Goal: Information Seeking & Learning: Learn about a topic

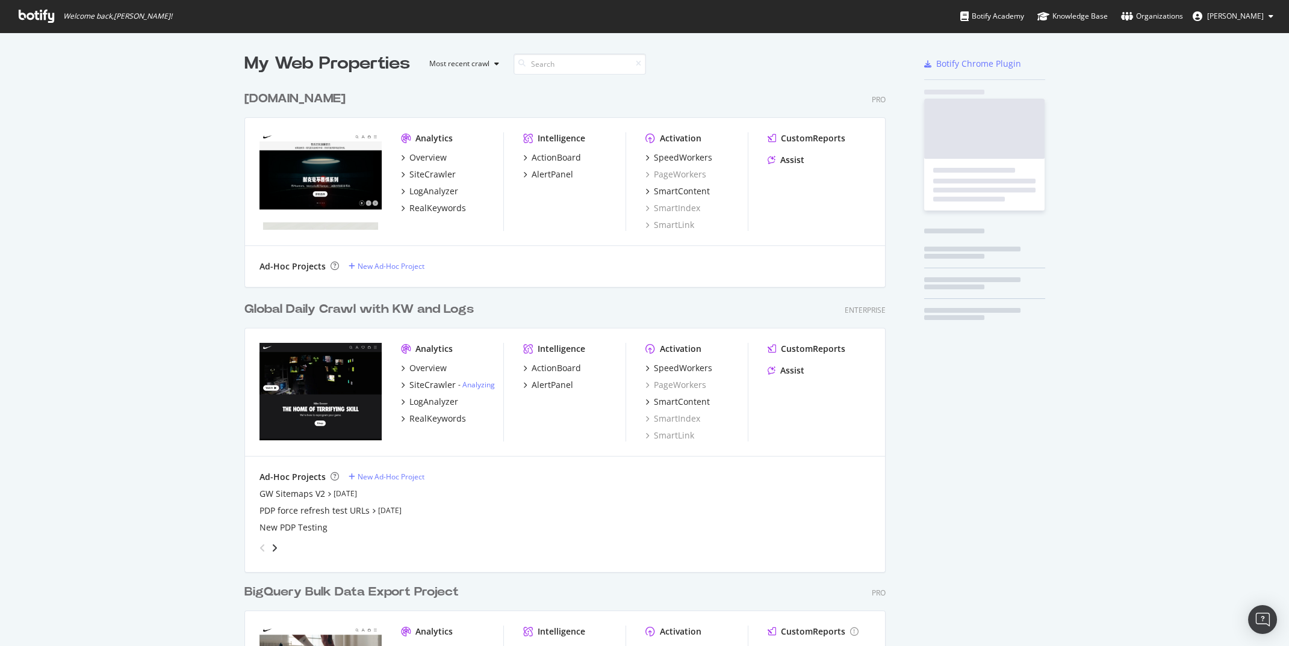
scroll to position [704, 650]
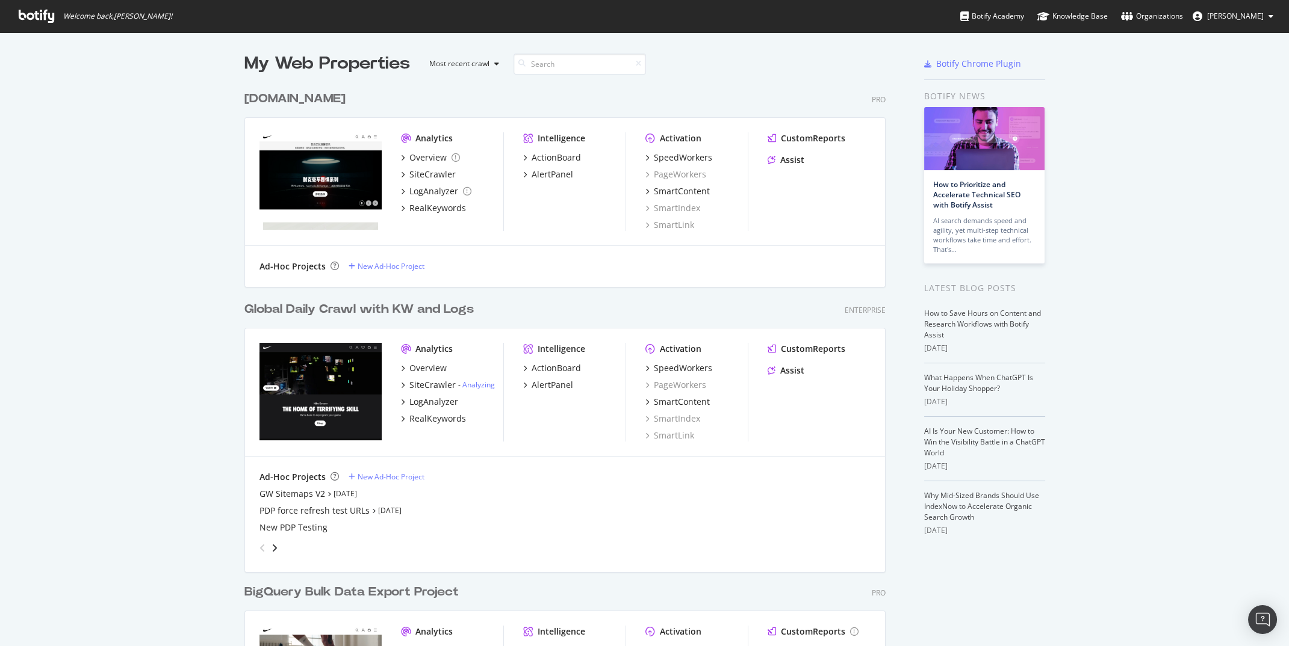
click at [1185, 302] on div "My Web Properties Most recent crawl [DOMAIN_NAME] Pro Analytics Overview SiteCr…" at bounding box center [644, 415] width 1289 height 767
click at [1150, 377] on div "My Web Properties Most recent crawl [DOMAIN_NAME] Pro Analytics Overview SiteCr…" at bounding box center [644, 415] width 1289 height 767
click at [403, 172] on icon "grid" at bounding box center [403, 175] width 4 height 6
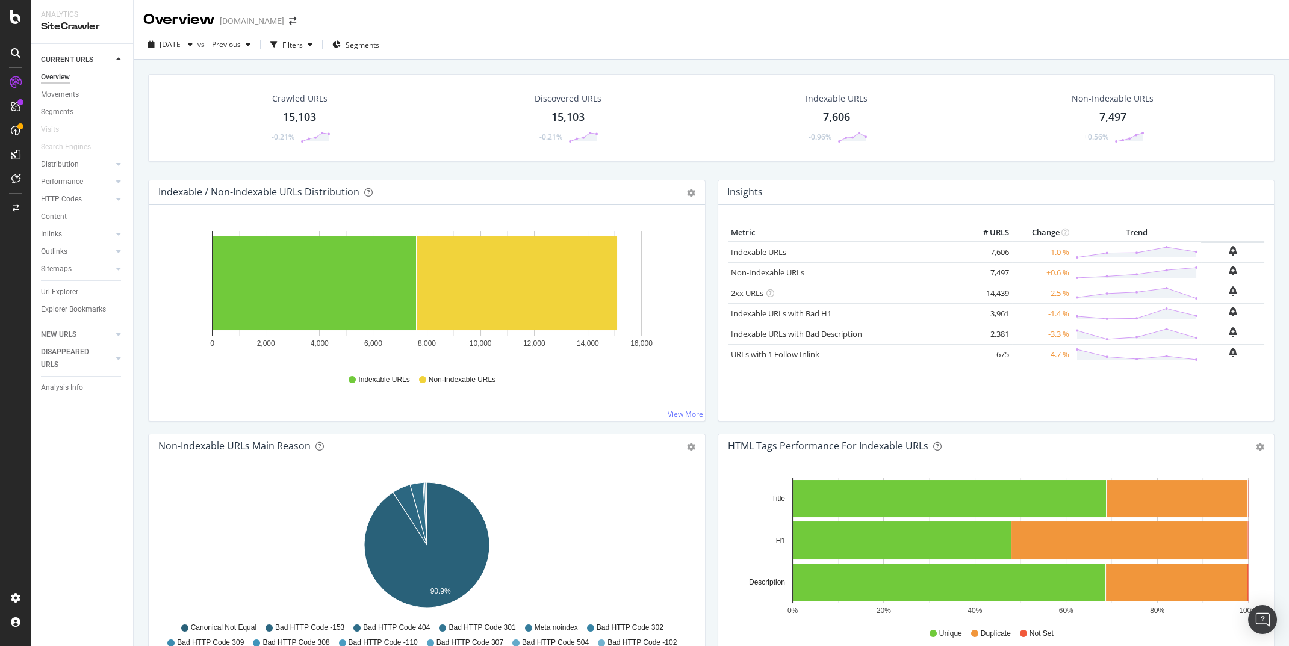
click at [10, 19] on icon at bounding box center [15, 17] width 11 height 14
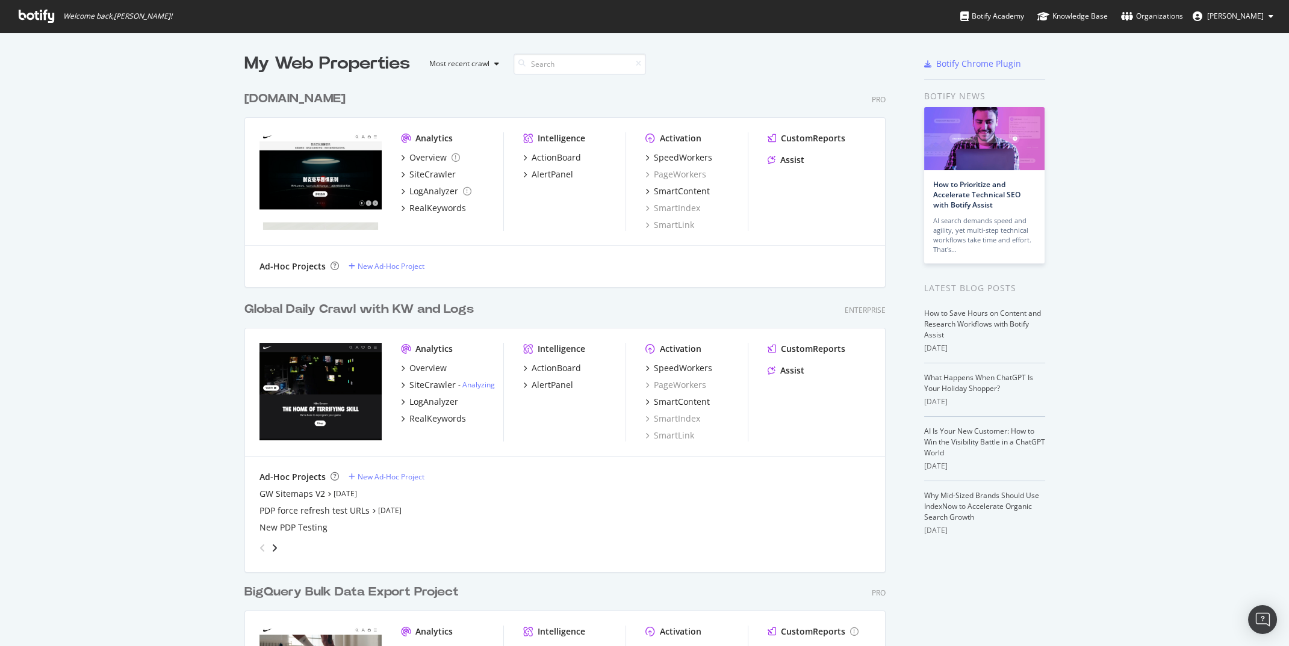
scroll to position [36, 0]
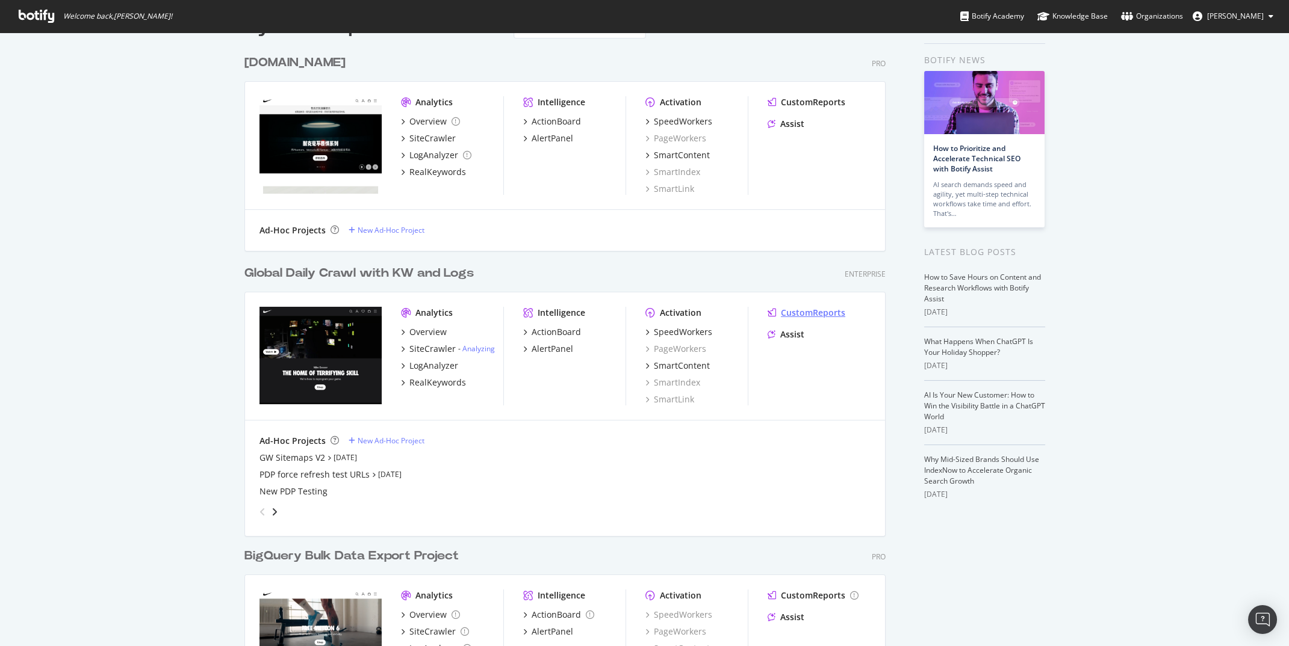
click at [822, 315] on div "CustomReports" at bounding box center [813, 313] width 64 height 12
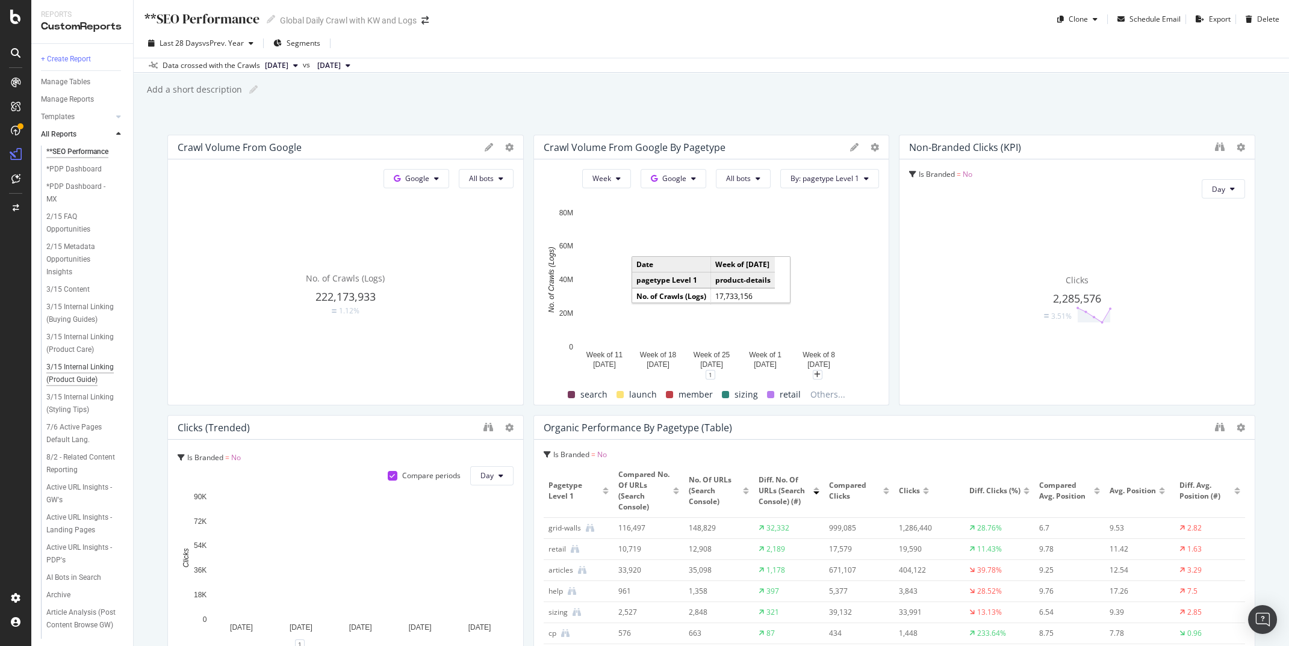
scroll to position [10, 0]
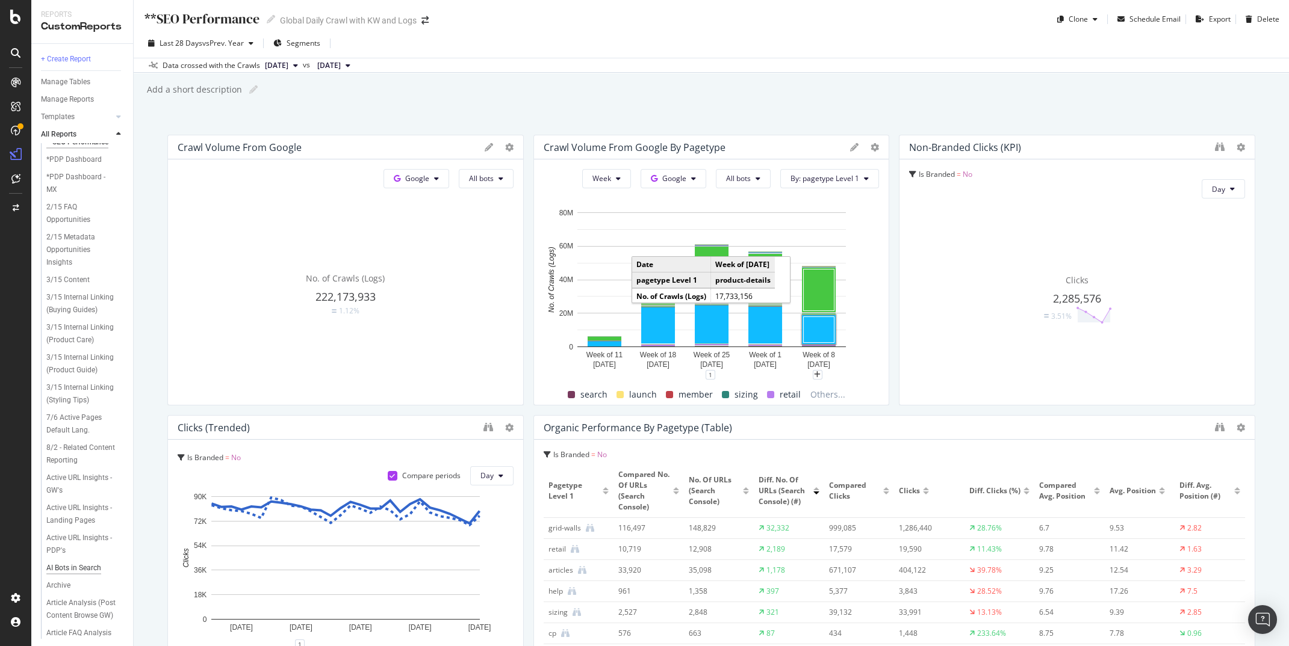
click at [74, 562] on div "AI Bots in Search" at bounding box center [73, 568] width 55 height 13
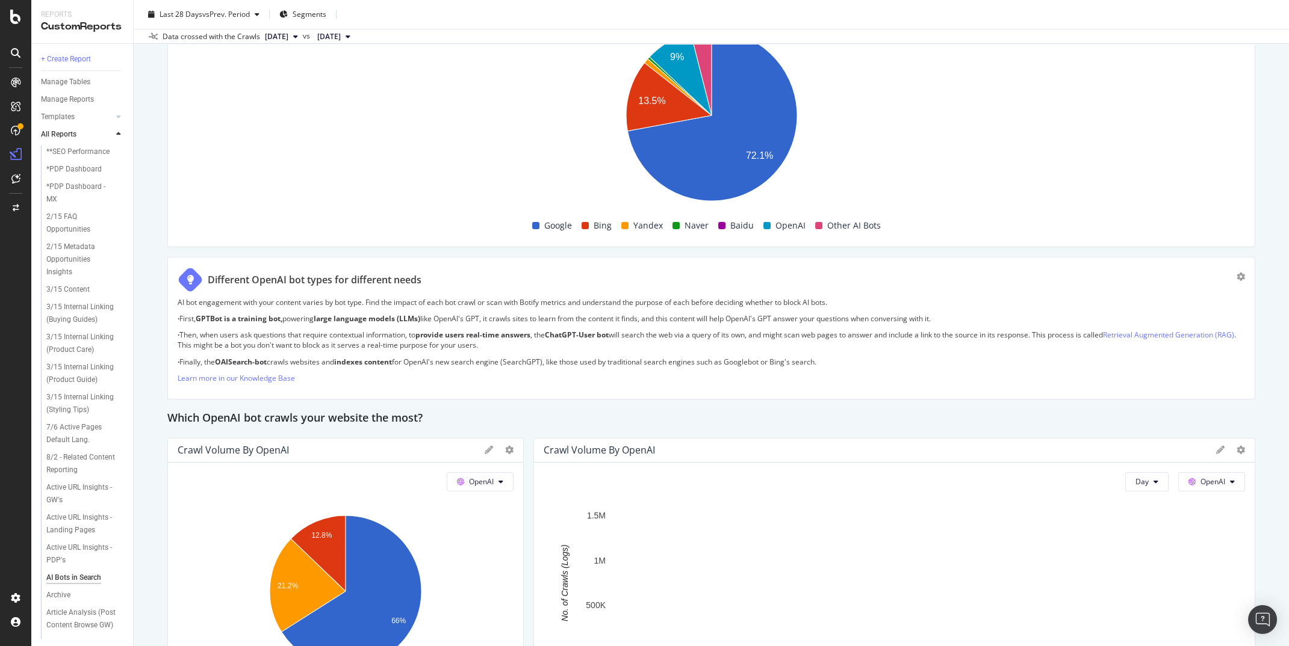
scroll to position [843, 0]
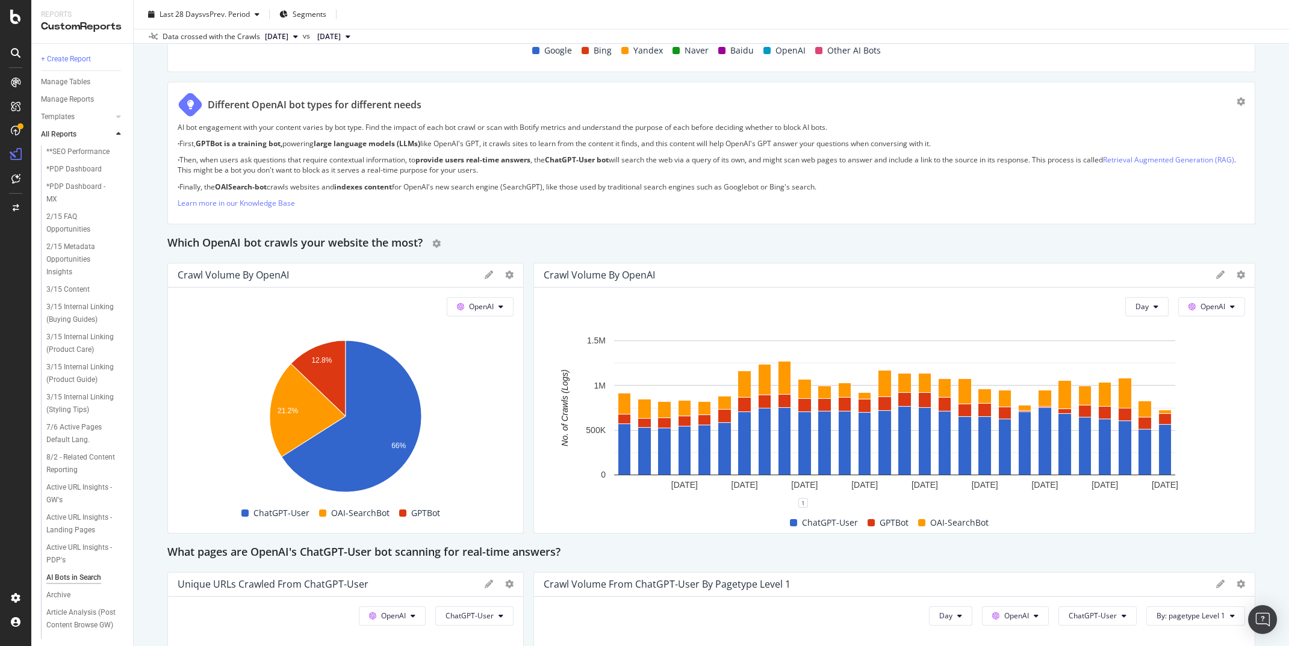
click at [673, 235] on div "Which OpenAI bot crawls your website the most?" at bounding box center [711, 243] width 1088 height 19
drag, startPoint x: 708, startPoint y: 220, endPoint x: 1062, endPoint y: 271, distance: 357.0
click at [1057, 266] on div "This report shows AI bot interaction with your website and its impact on your o…" at bounding box center [711, 452] width 1088 height 2320
click at [1155, 305] on icon at bounding box center [1155, 306] width 5 height 7
click at [1133, 246] on div "Which OpenAI bot crawls your website the most?" at bounding box center [711, 243] width 1088 height 19
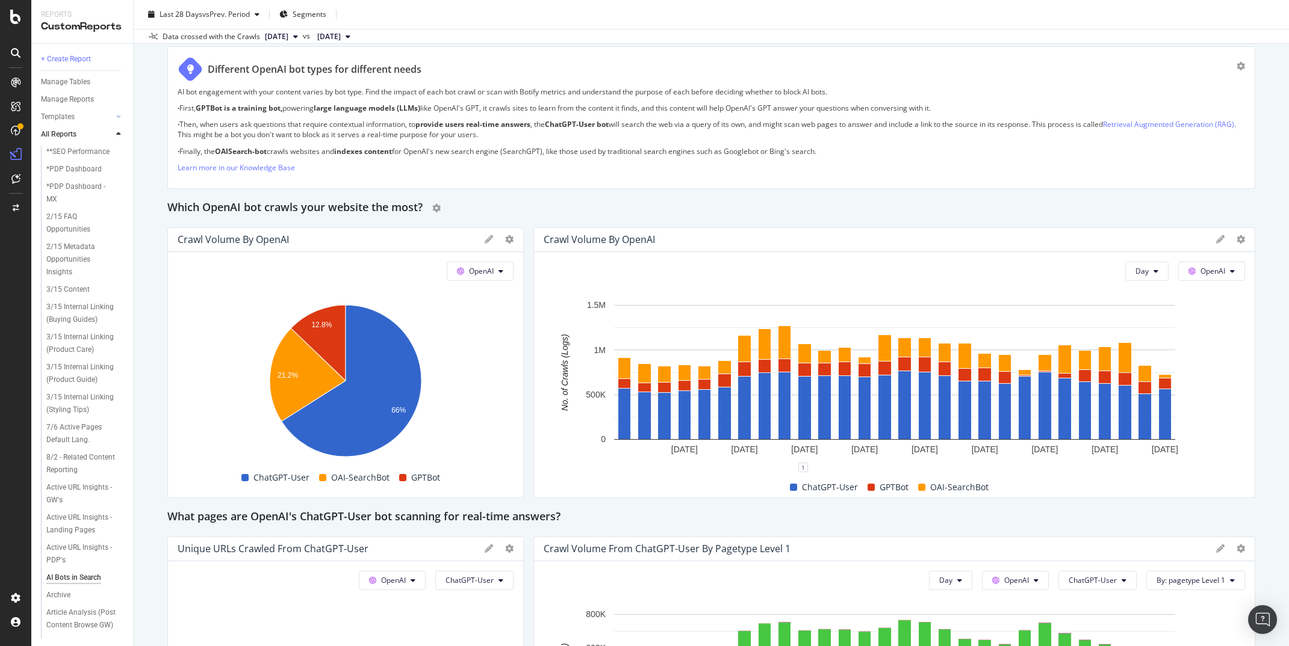
scroll to position [879, 0]
click at [648, 199] on div "Which OpenAI bot crawls your website the most?" at bounding box center [711, 207] width 1088 height 19
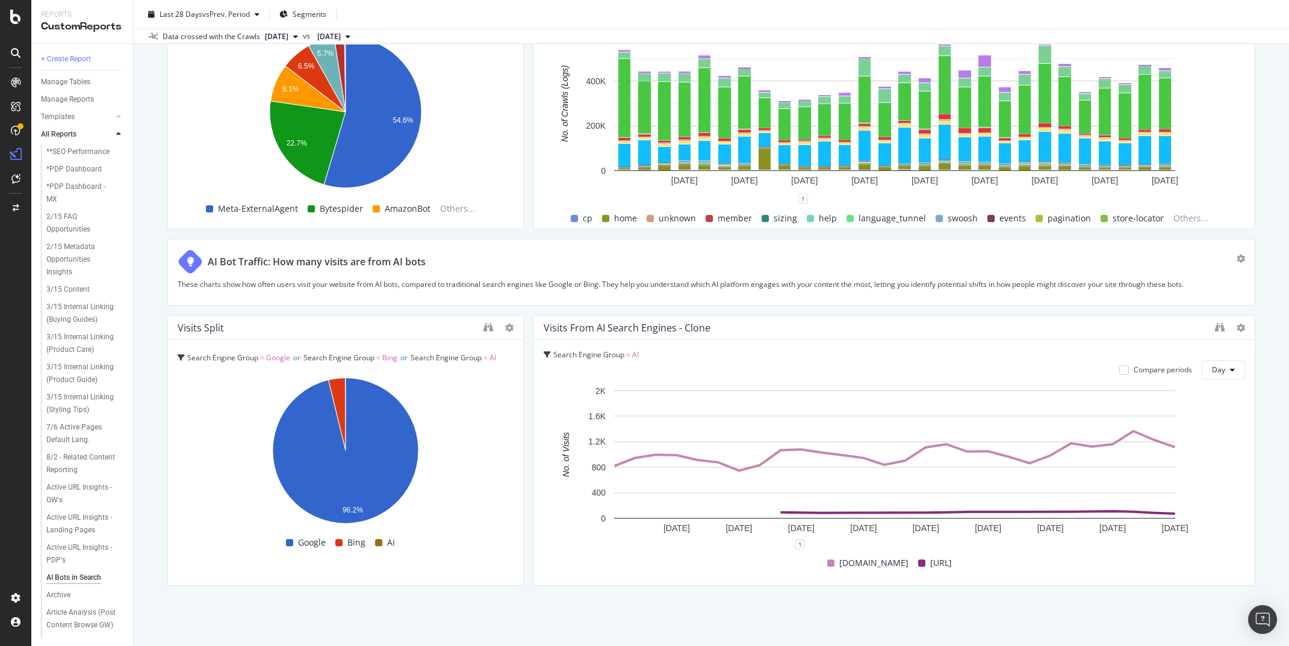
scroll to position [1877, 0]
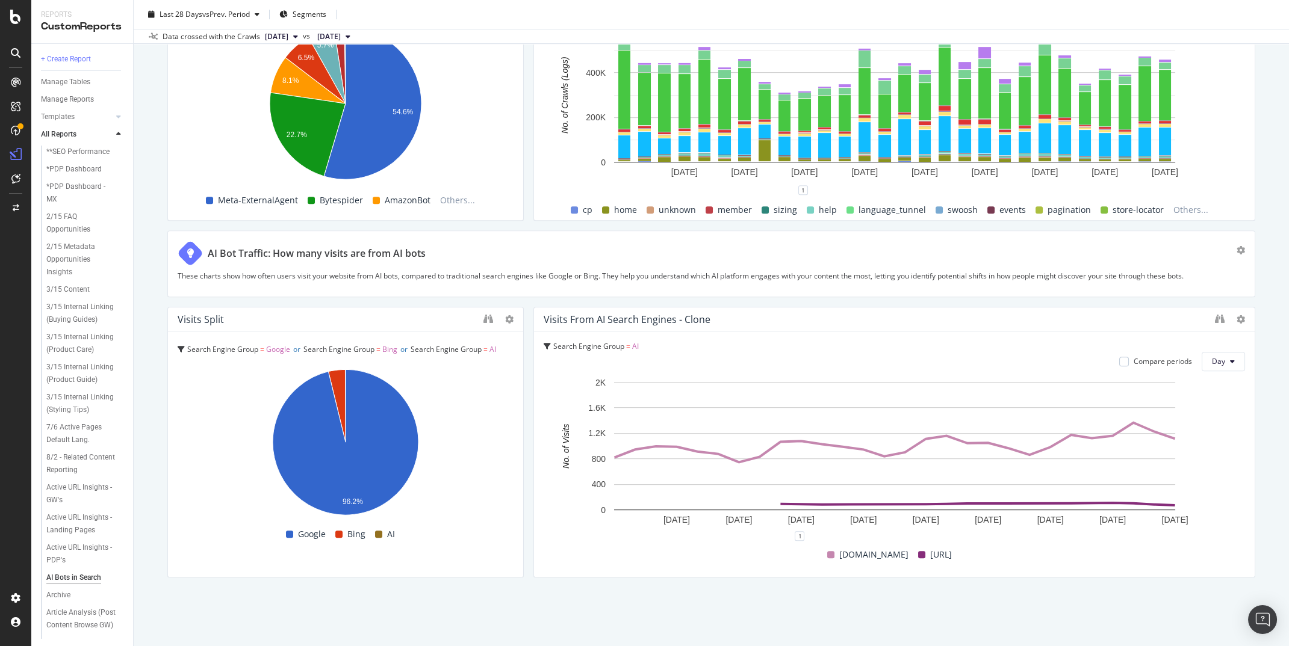
click at [843, 307] on div "Visits from AI Search Engines - Clone Search Engine Group = AI Compare periods …" at bounding box center [894, 442] width 722 height 271
click at [1224, 361] on span "Day" at bounding box center [1218, 361] width 13 height 10
click at [1228, 411] on span "Week" at bounding box center [1223, 406] width 22 height 11
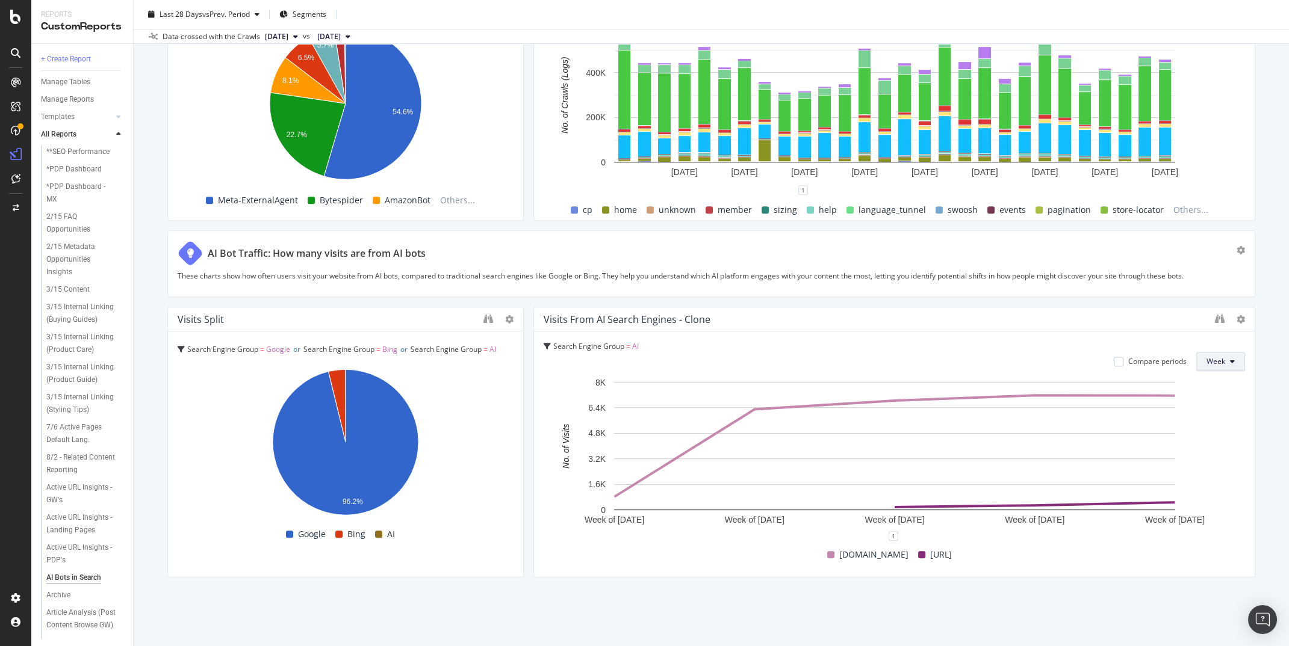
click at [1216, 361] on span "Week" at bounding box center [1215, 361] width 19 height 10
click at [1209, 430] on span "Month" at bounding box center [1218, 429] width 22 height 11
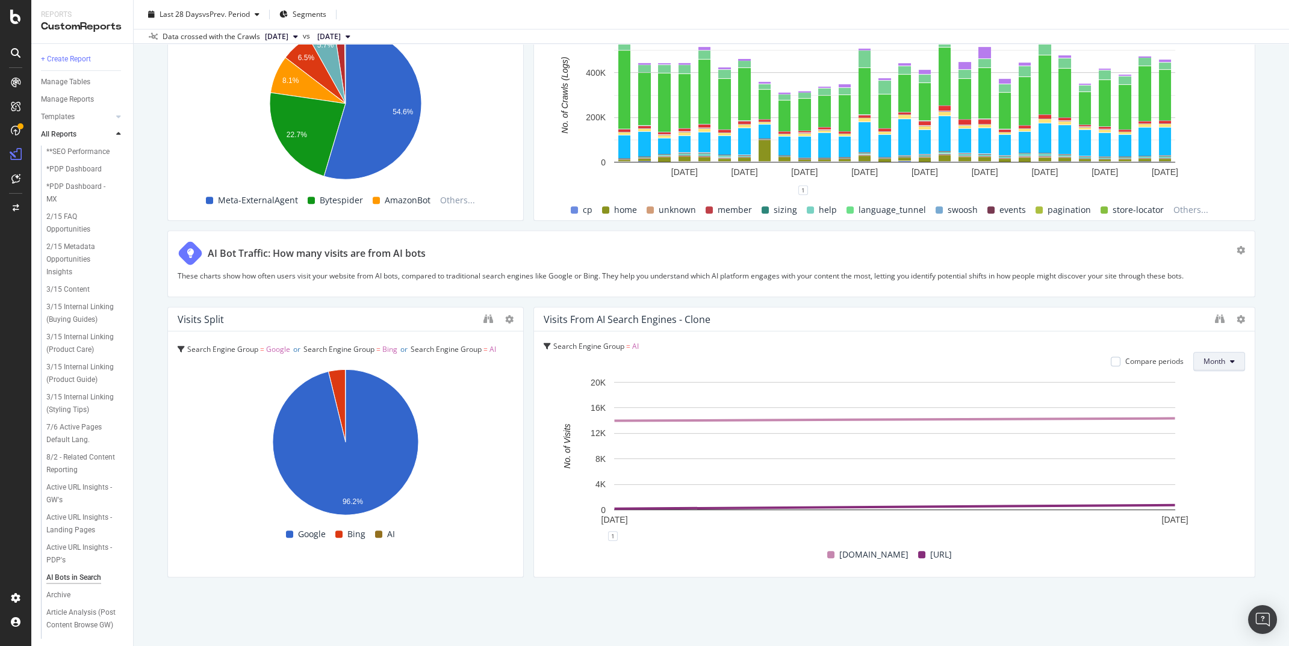
click at [1233, 361] on icon at bounding box center [1232, 361] width 5 height 7
click at [1212, 386] on span "Day" at bounding box center [1214, 384] width 23 height 11
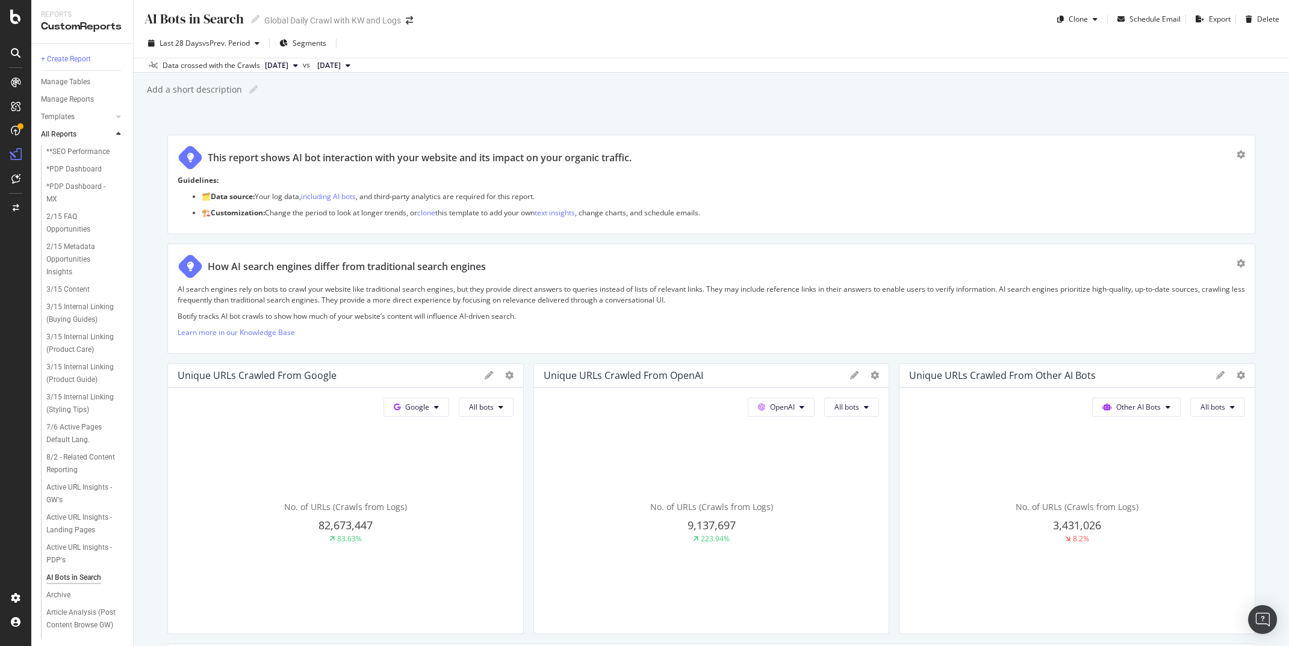
scroll to position [430, 0]
